Goal: Obtain resource: Download file/media

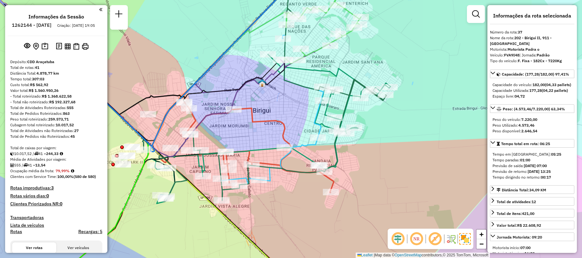
select select "**********"
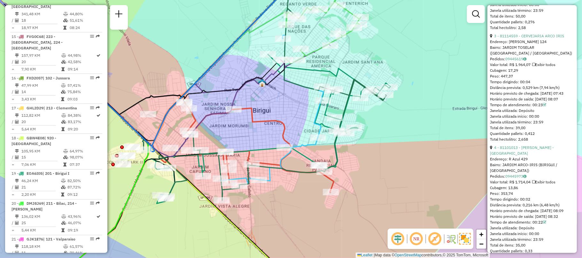
scroll to position [895, 0]
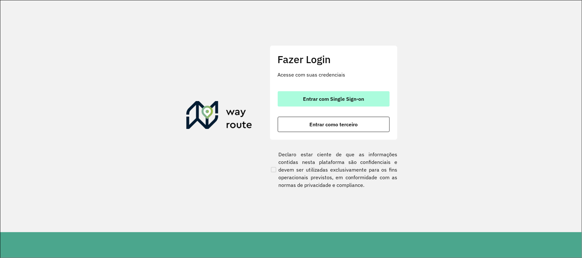
click at [316, 95] on button "Entrar com Single Sign-on" at bounding box center [334, 98] width 112 height 15
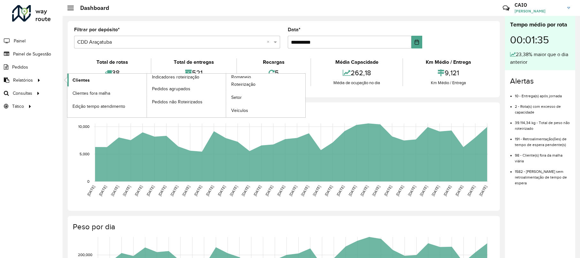
click at [86, 85] on link "Clientes" at bounding box center [106, 80] width 79 height 13
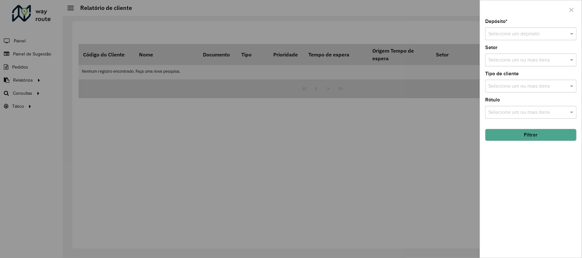
click at [514, 31] on input "text" at bounding box center [524, 34] width 72 height 8
click at [509, 58] on div "CDD Araçatuba" at bounding box center [531, 63] width 90 height 11
click at [523, 134] on button "Filtrar" at bounding box center [530, 135] width 91 height 12
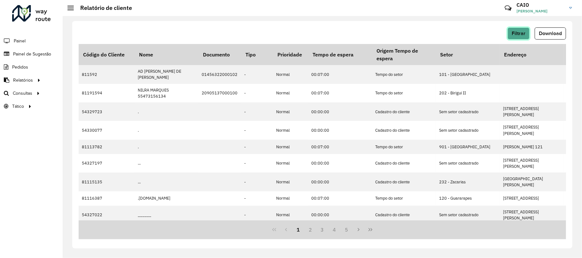
click at [516, 35] on span "Filtrar" at bounding box center [519, 33] width 14 height 5
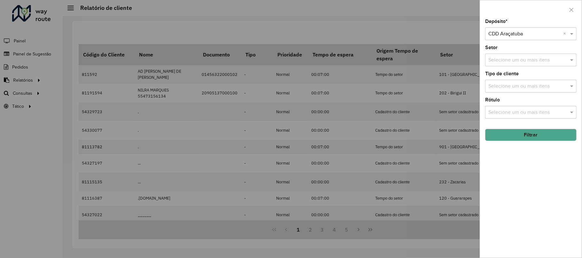
click at [501, 97] on div "Depósito * Selecione um depósito × CDD Araçatuba × Setor Selecione um ou mais i…" at bounding box center [531, 138] width 102 height 239
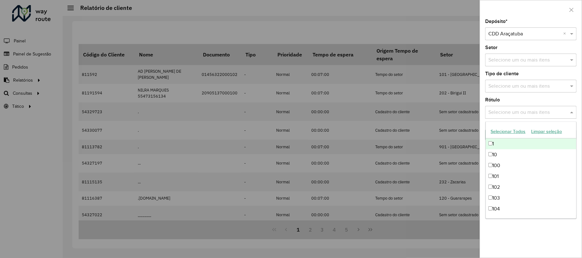
click at [495, 109] on input "text" at bounding box center [528, 113] width 82 height 8
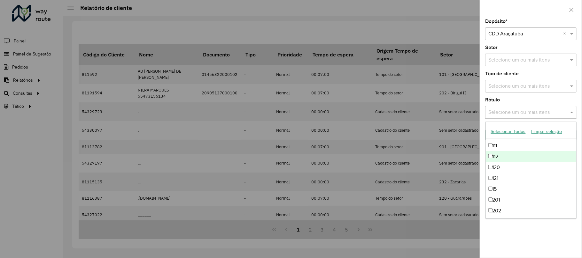
scroll to position [170, 0]
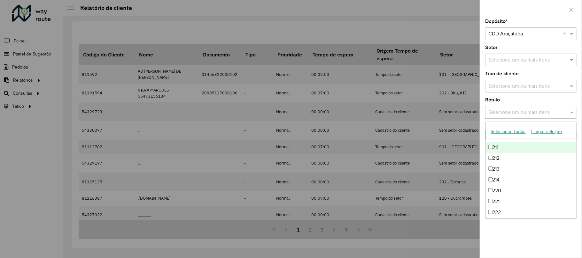
click at [496, 104] on div "Rótulo Selecione um ou mais itens" at bounding box center [530, 108] width 91 height 21
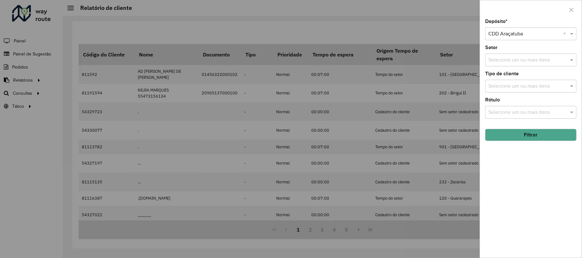
click at [512, 76] on label "Tipo de cliente" at bounding box center [502, 74] width 34 height 8
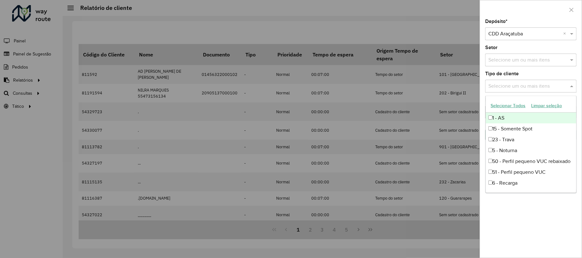
click at [515, 80] on div "Selecione um ou mais itens" at bounding box center [530, 86] width 91 height 13
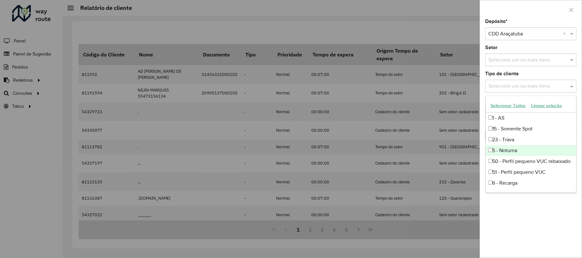
click at [511, 149] on div "5 - Noturna" at bounding box center [531, 150] width 90 height 11
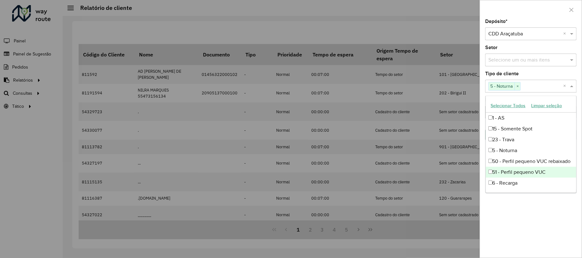
click at [543, 222] on div "Depósito * Selecione um depósito × CDD Araçatuba × Setor Selecione um ou mais i…" at bounding box center [531, 138] width 102 height 239
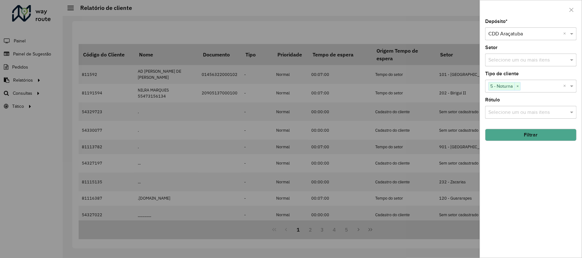
click at [529, 135] on button "Filtrar" at bounding box center [530, 135] width 91 height 12
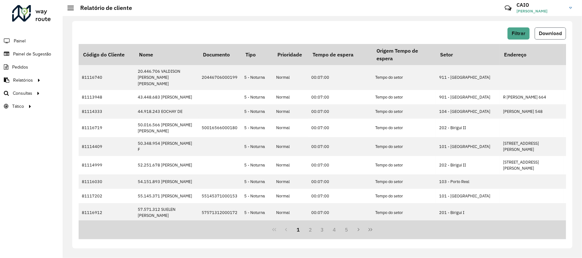
click at [546, 33] on span "Download" at bounding box center [550, 33] width 23 height 5
